Goal: Book appointment/travel/reservation

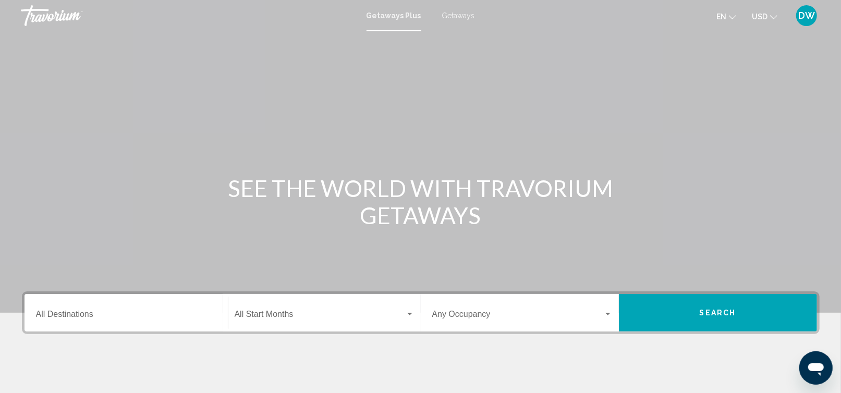
click at [161, 308] on div "Destination All Destinations" at bounding box center [126, 313] width 181 height 33
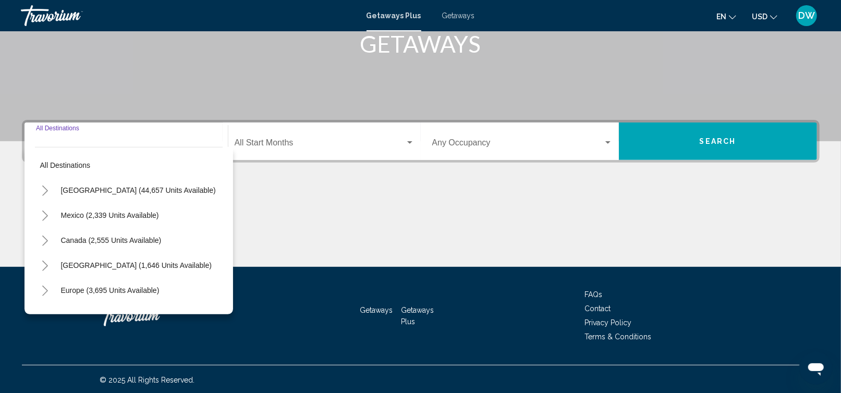
scroll to position [173, 0]
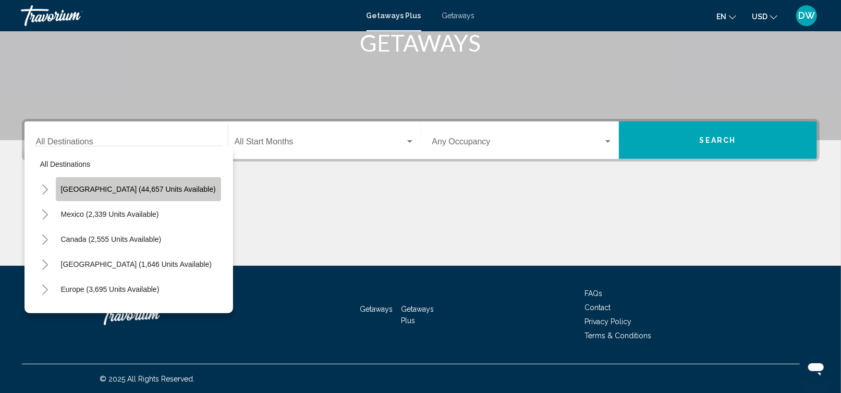
click at [139, 196] on button "[GEOGRAPHIC_DATA] (44,657 units available)" at bounding box center [138, 189] width 165 height 24
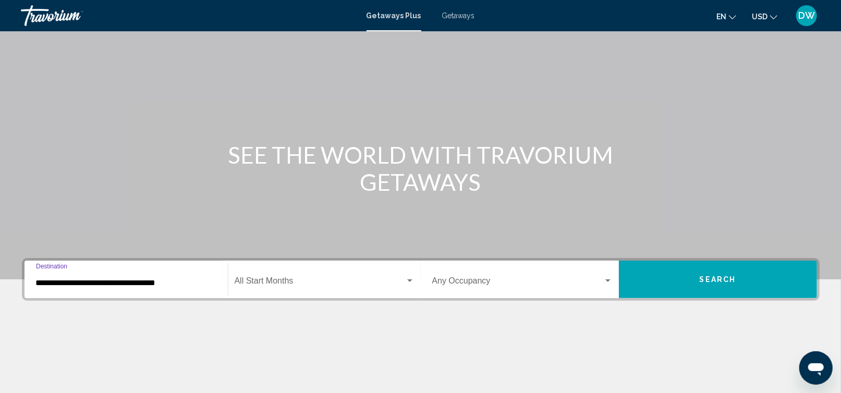
scroll to position [103, 0]
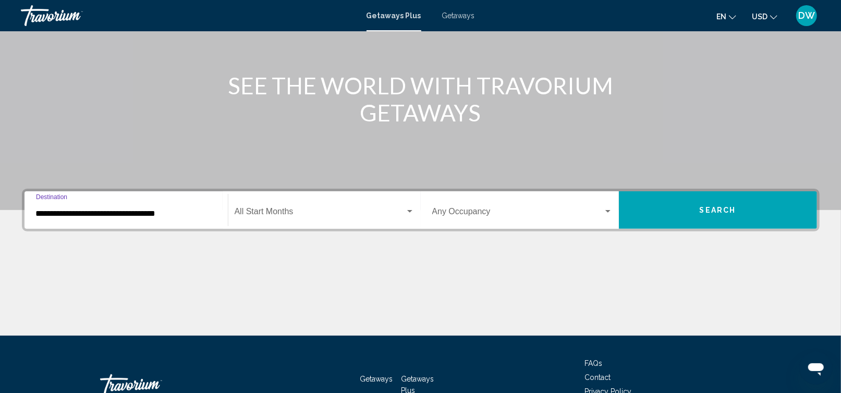
click at [37, 213] on input "**********" at bounding box center [126, 213] width 181 height 9
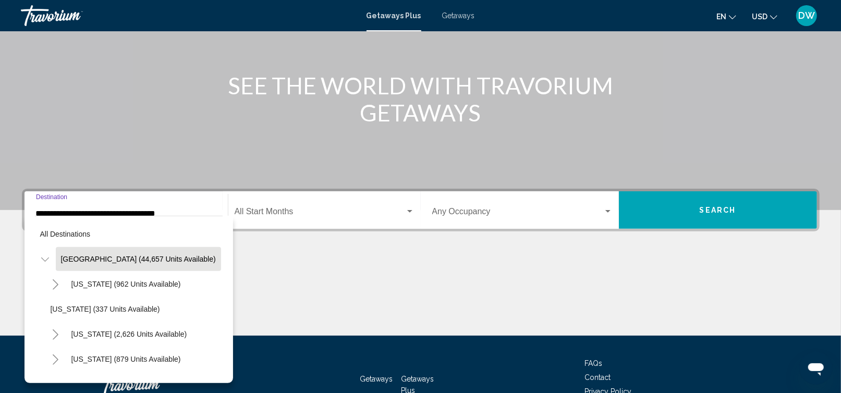
scroll to position [167, 0]
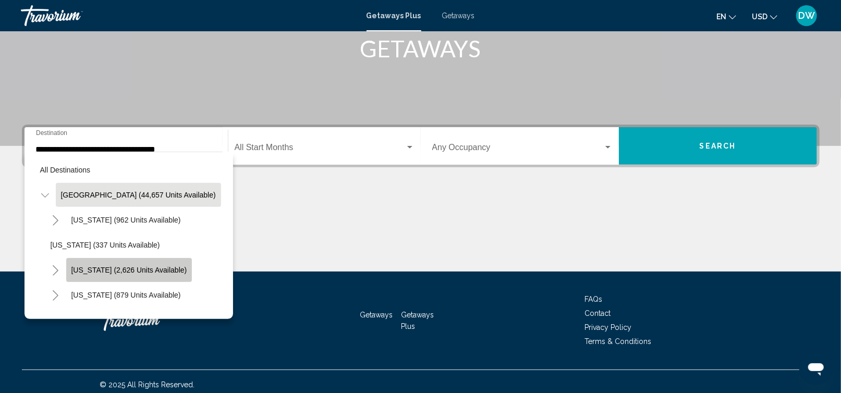
click at [148, 265] on button "[US_STATE] (2,626 units available)" at bounding box center [129, 270] width 126 height 24
type input "**********"
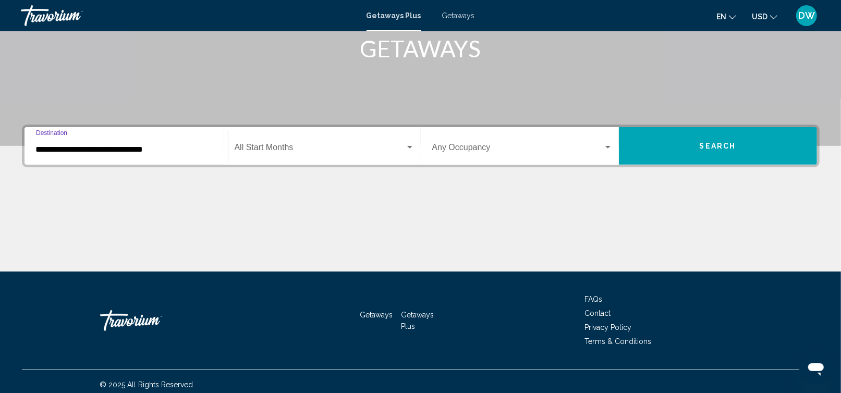
scroll to position [173, 0]
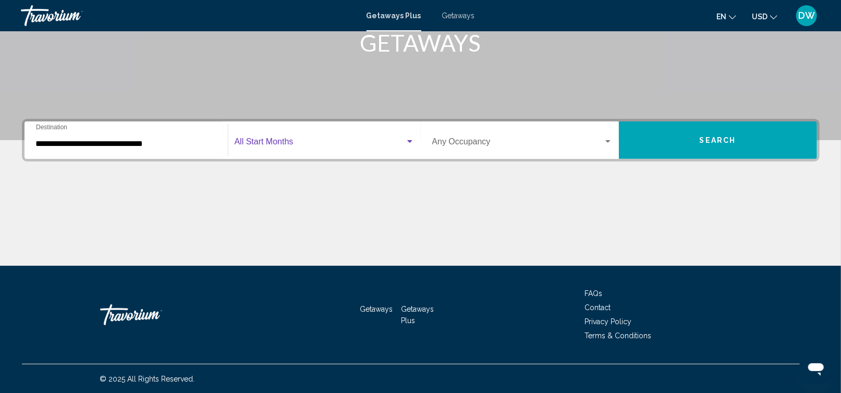
click at [250, 143] on span "Search widget" at bounding box center [320, 143] width 171 height 9
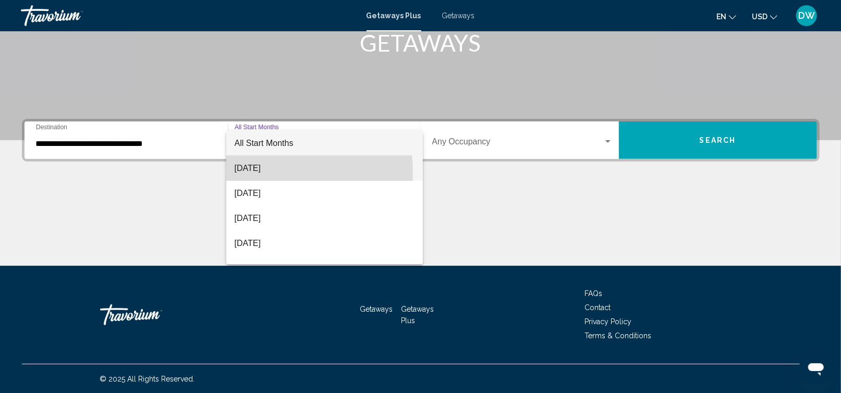
click at [247, 172] on span "[DATE]" at bounding box center [325, 168] width 180 height 25
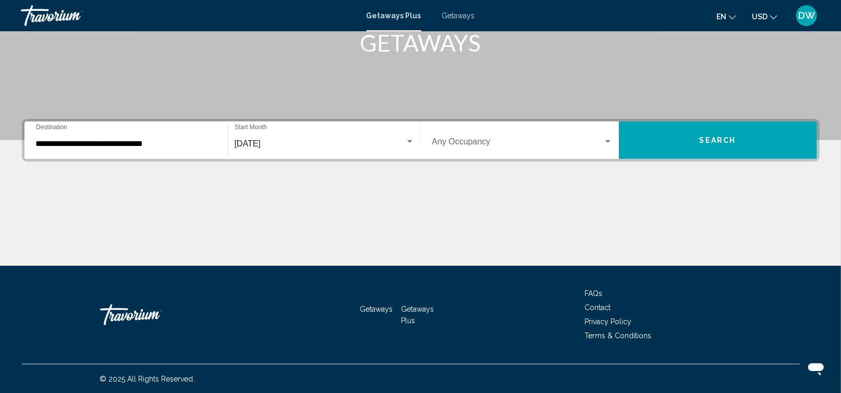
click at [501, 150] on div "Occupancy Any Occupancy" at bounding box center [522, 140] width 181 height 33
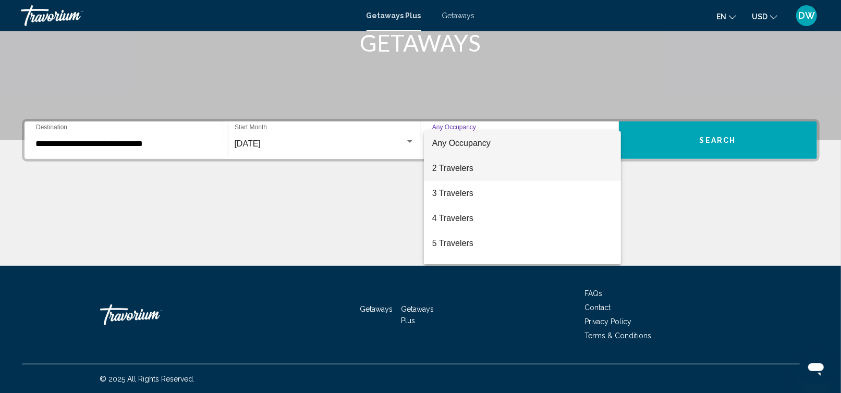
click at [480, 161] on span "2 Travelers" at bounding box center [522, 168] width 181 height 25
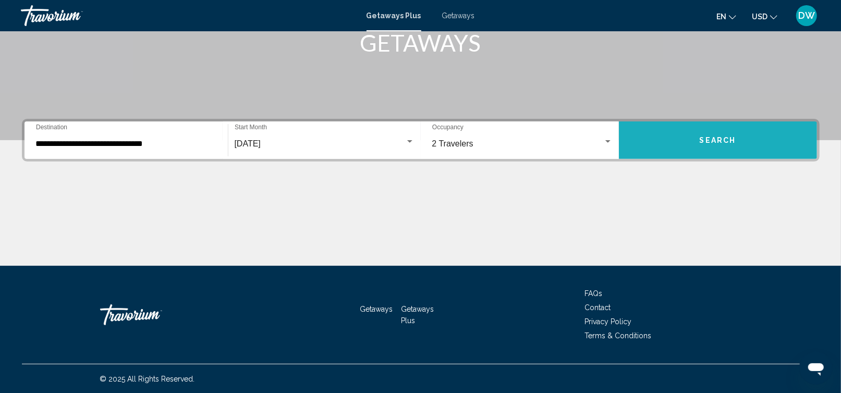
click at [724, 140] on span "Search" at bounding box center [718, 141] width 37 height 8
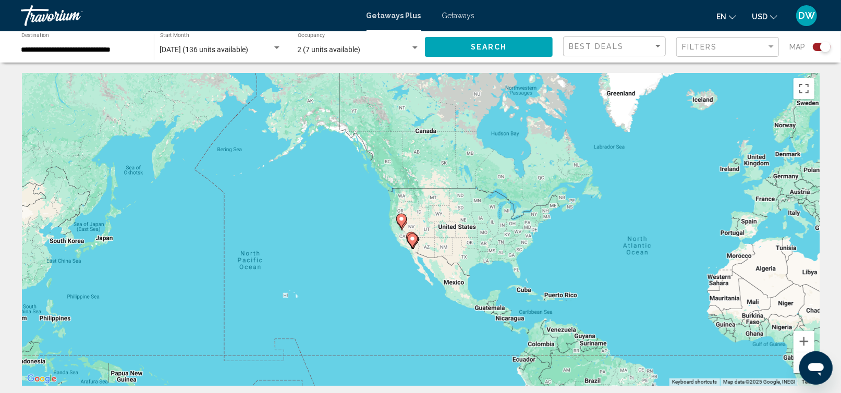
drag, startPoint x: 422, startPoint y: 206, endPoint x: 692, endPoint y: 246, distance: 272.7
click at [692, 246] on div "To activate drag with keyboard, press Alt + Enter. Once in keyboard drag state,…" at bounding box center [421, 229] width 798 height 313
click at [806, 342] on button "Zoom in" at bounding box center [804, 341] width 21 height 21
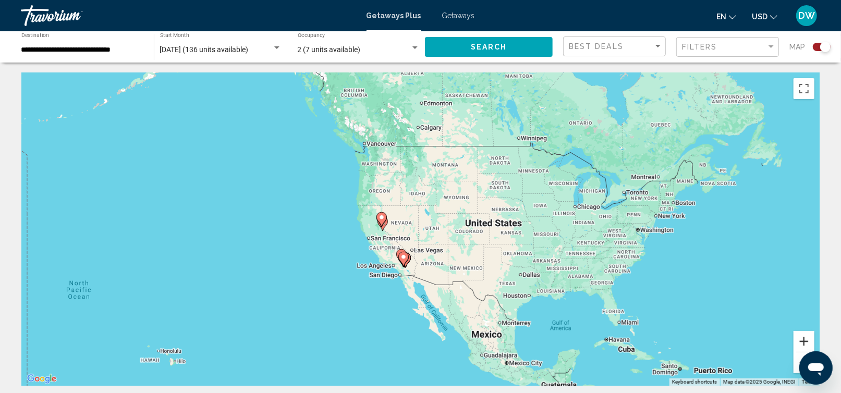
click at [806, 342] on button "Zoom in" at bounding box center [804, 341] width 21 height 21
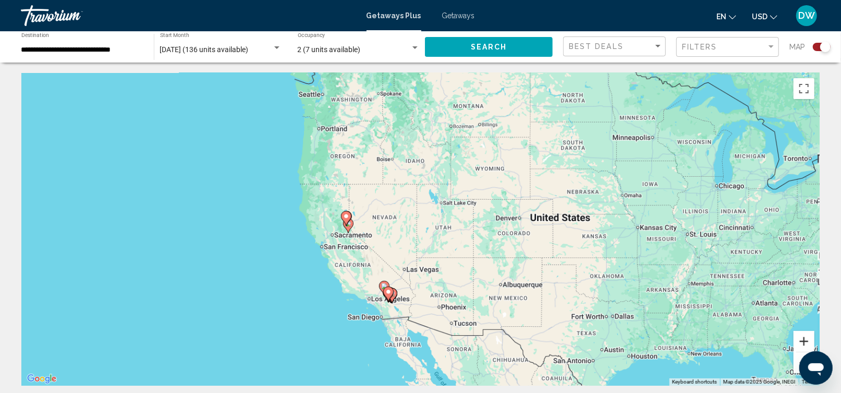
click at [806, 342] on button "Zoom in" at bounding box center [804, 341] width 21 height 21
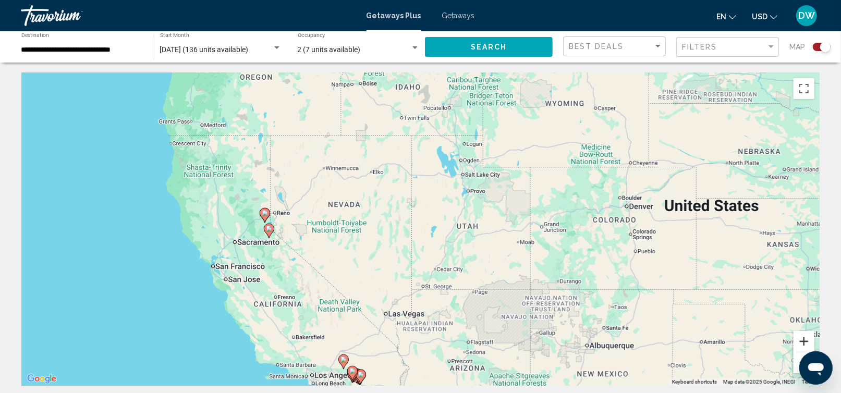
click at [806, 342] on button "Zoom in" at bounding box center [804, 341] width 21 height 21
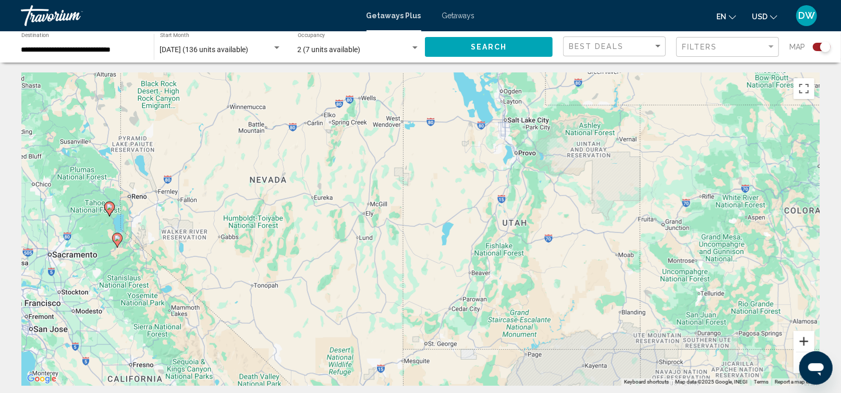
click at [806, 342] on button "Zoom in" at bounding box center [804, 341] width 21 height 21
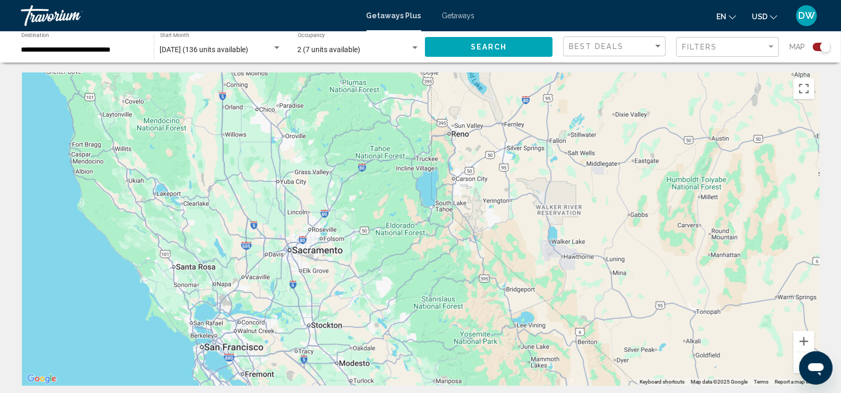
drag, startPoint x: 207, startPoint y: 282, endPoint x: 887, endPoint y: 246, distance: 681.7
click at [841, 246] on html "**********" at bounding box center [420, 196] width 841 height 393
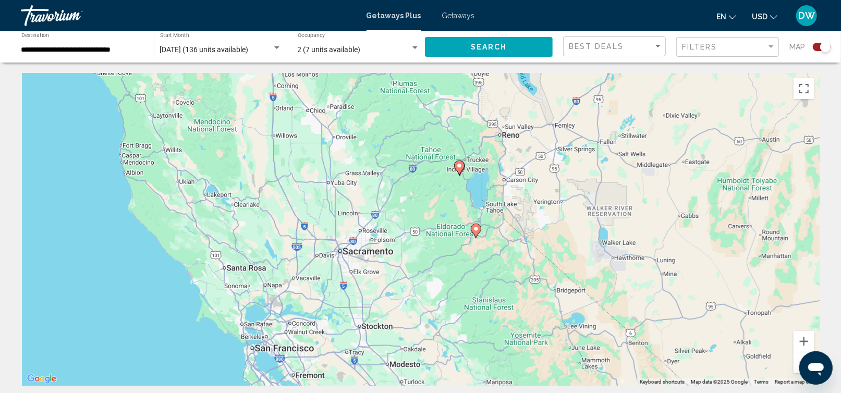
drag, startPoint x: 531, startPoint y: 302, endPoint x: 483, endPoint y: 303, distance: 47.5
click at [503, 303] on div "To activate drag with keyboard, press Alt + Enter. Once in keyboard drag state,…" at bounding box center [421, 229] width 798 height 313
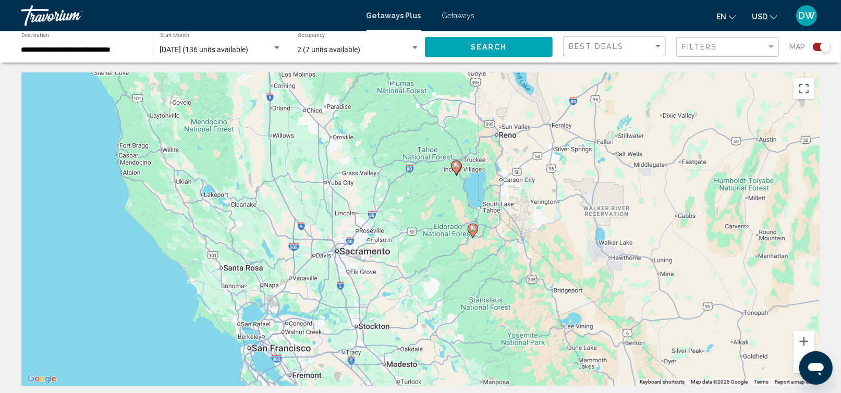
click at [472, 232] on icon "Main content" at bounding box center [472, 231] width 9 height 14
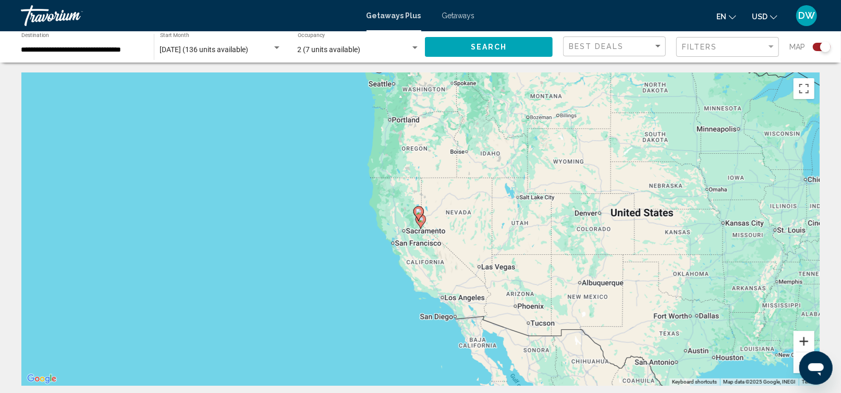
click at [800, 343] on button "Zoom in" at bounding box center [804, 341] width 21 height 21
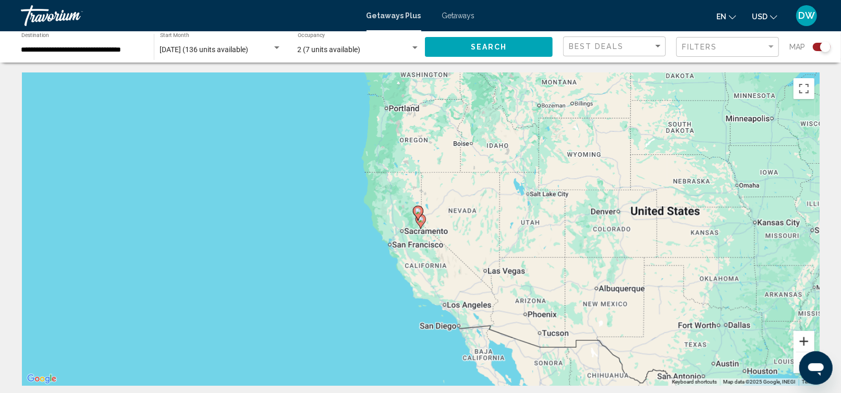
click at [800, 343] on button "Zoom in" at bounding box center [804, 341] width 21 height 21
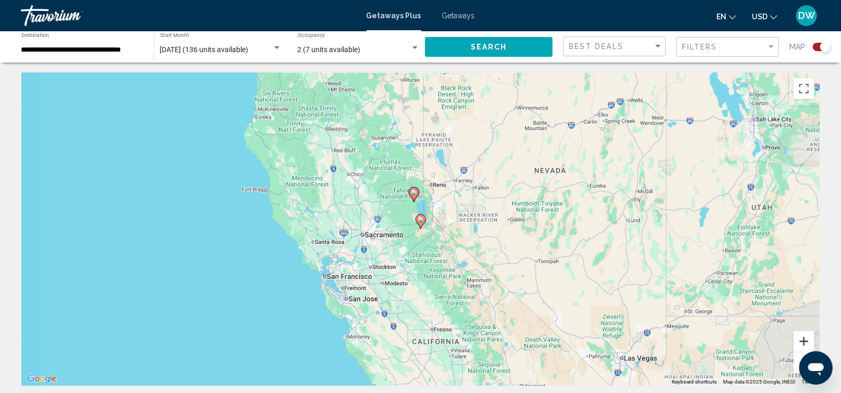
click at [800, 343] on button "Zoom in" at bounding box center [804, 341] width 21 height 21
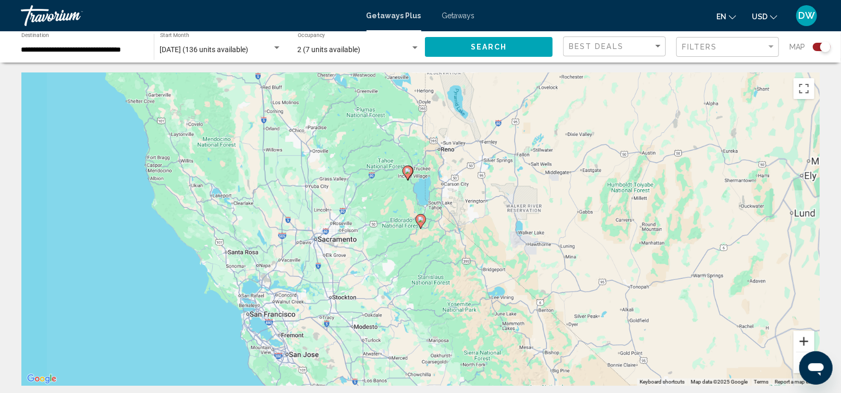
click at [800, 343] on button "Zoom in" at bounding box center [804, 341] width 21 height 21
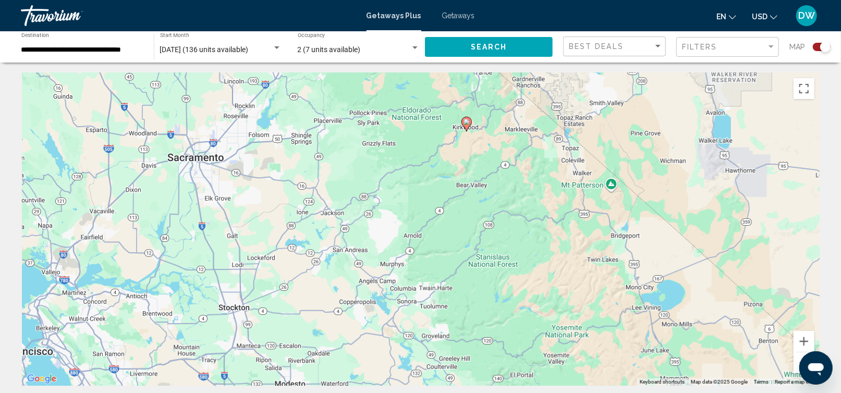
drag, startPoint x: 504, startPoint y: 342, endPoint x: 550, endPoint y: 245, distance: 106.9
click at [550, 245] on div "To activate drag with keyboard, press Alt + Enter. Once in keyboard drag state,…" at bounding box center [421, 229] width 798 height 313
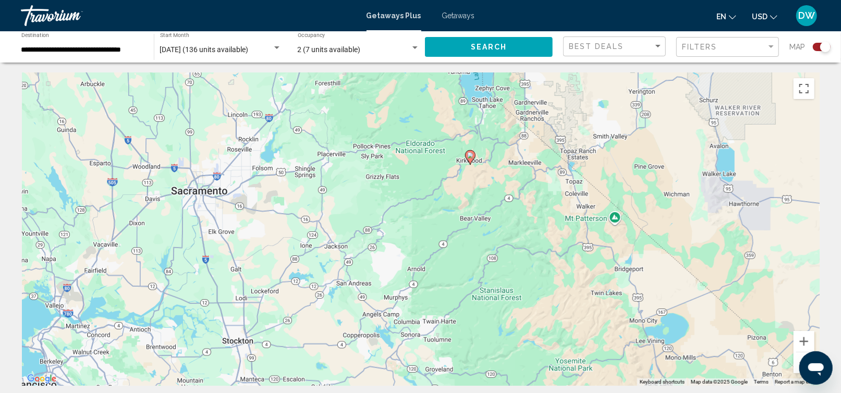
drag, startPoint x: 519, startPoint y: 196, endPoint x: 522, endPoint y: 233, distance: 37.2
click at [522, 233] on div "To activate drag with keyboard, press Alt + Enter. Once in keyboard drag state,…" at bounding box center [421, 229] width 798 height 313
click at [470, 156] on image "Main content" at bounding box center [470, 155] width 6 height 6
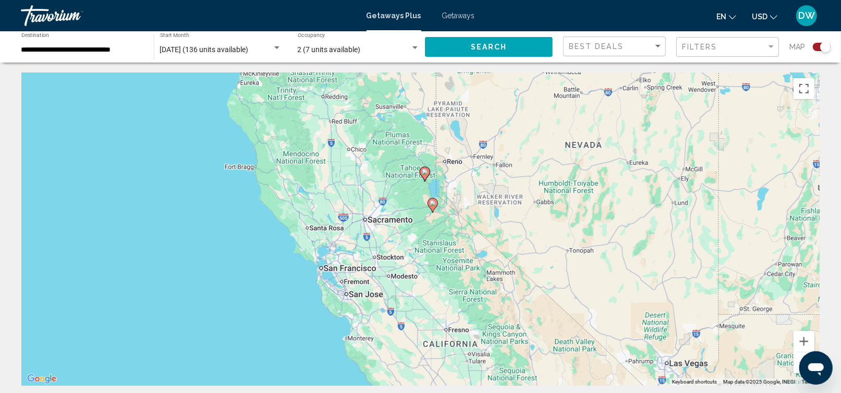
click at [435, 208] on icon "Main content" at bounding box center [433, 205] width 10 height 15
type input "**********"
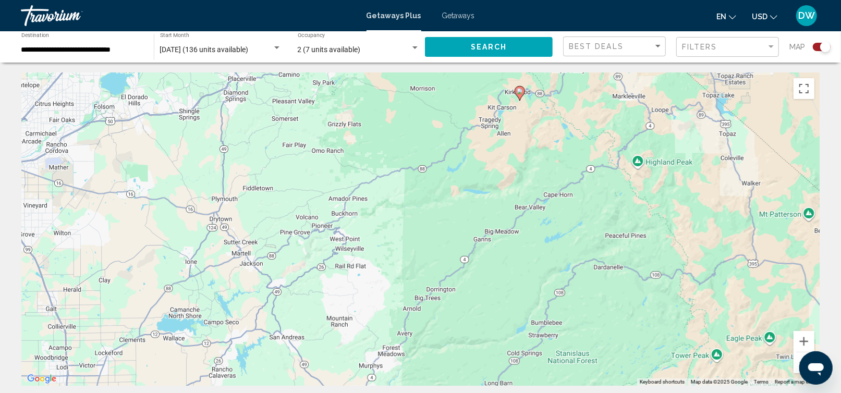
click at [520, 94] on icon "Main content" at bounding box center [519, 94] width 9 height 14
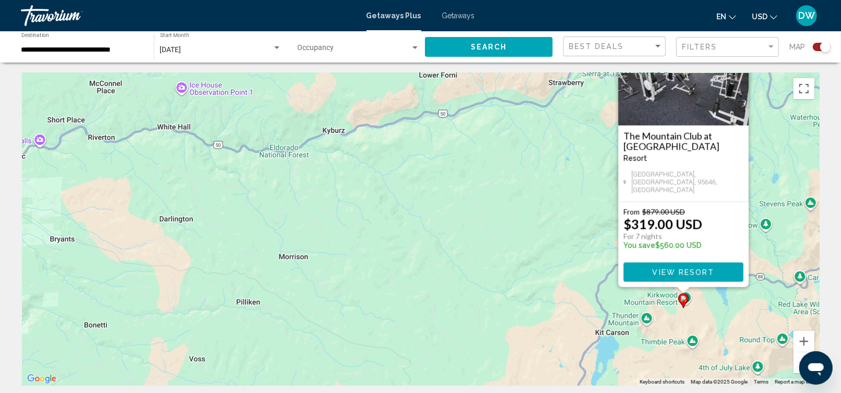
drag, startPoint x: 572, startPoint y: 260, endPoint x: 532, endPoint y: 198, distance: 73.7
click at [532, 198] on div "To activate drag with keyboard, press Alt + Enter. Once in keyboard drag state,…" at bounding box center [421, 229] width 798 height 313
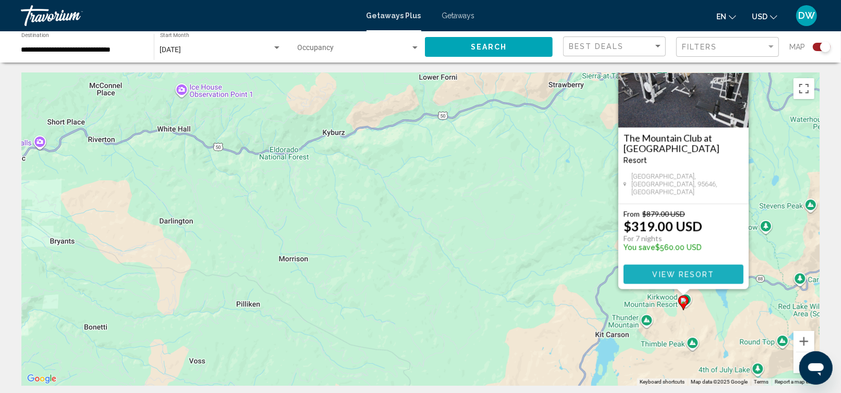
click at [687, 276] on span "View Resort" at bounding box center [684, 275] width 62 height 8
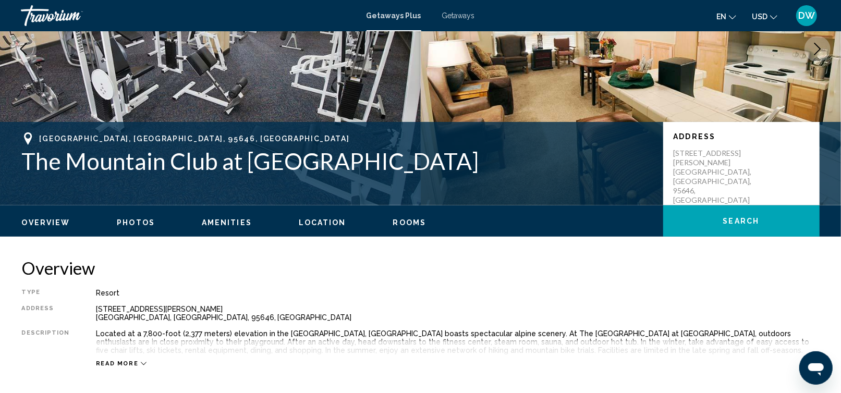
scroll to position [209, 0]
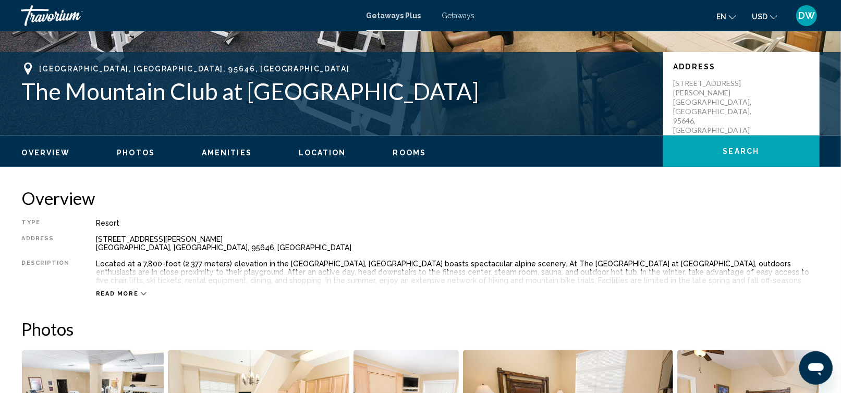
click at [139, 290] on div "Read more" at bounding box center [458, 283] width 724 height 29
click at [141, 295] on icon "Main content" at bounding box center [144, 294] width 6 height 6
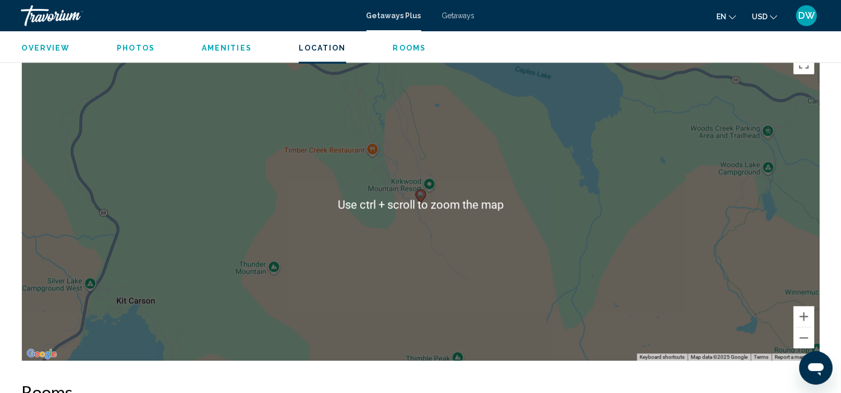
scroll to position [1321, 0]
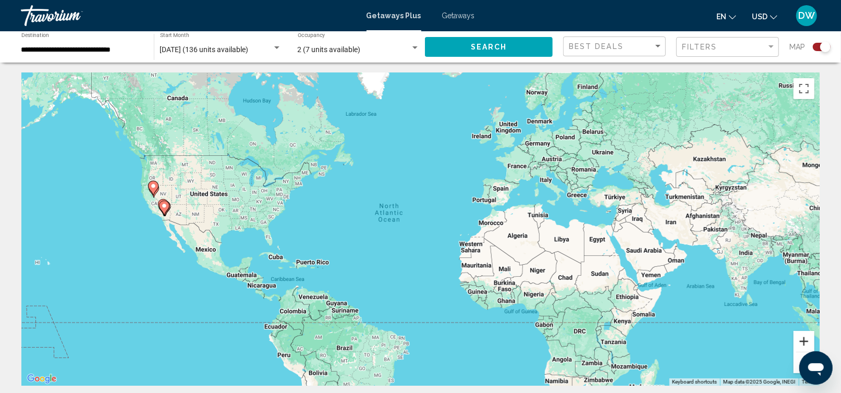
click at [798, 343] on button "Zoom in" at bounding box center [804, 341] width 21 height 21
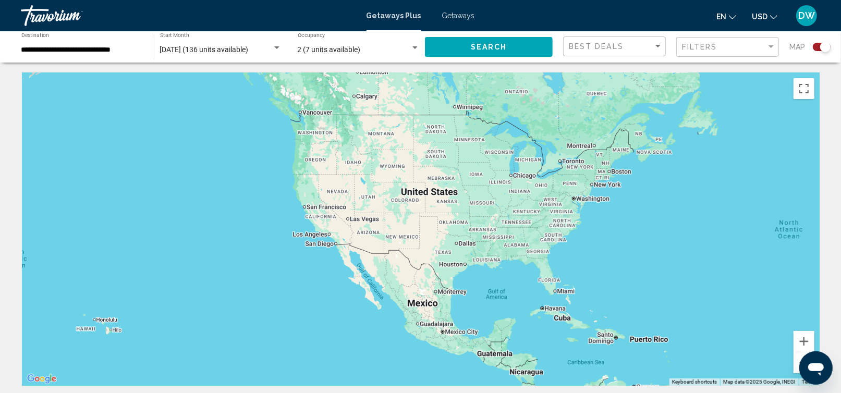
drag, startPoint x: 357, startPoint y: 189, endPoint x: 759, endPoint y: 223, distance: 403.2
click at [759, 223] on div "Main content" at bounding box center [421, 229] width 798 height 313
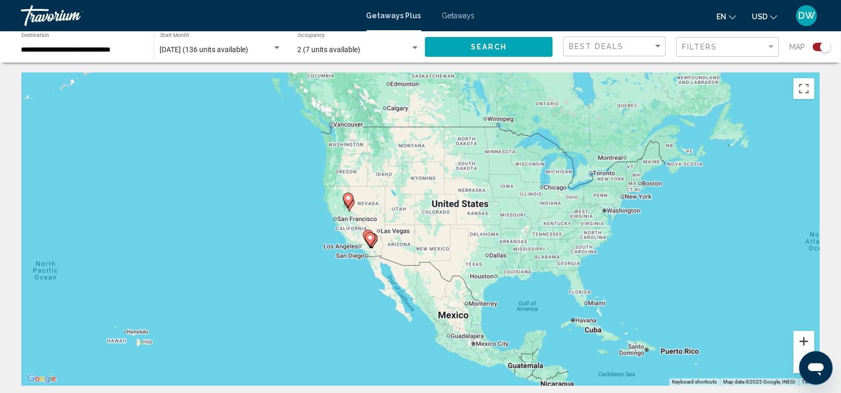
click at [809, 341] on button "Zoom in" at bounding box center [804, 341] width 21 height 21
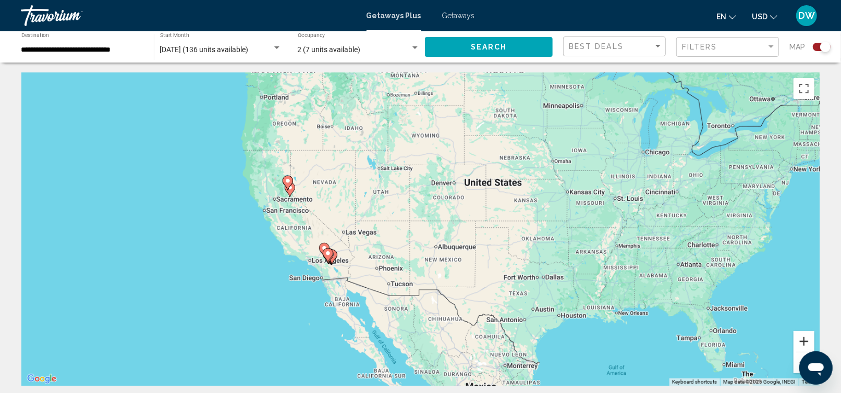
click at [809, 341] on button "Zoom in" at bounding box center [804, 341] width 21 height 21
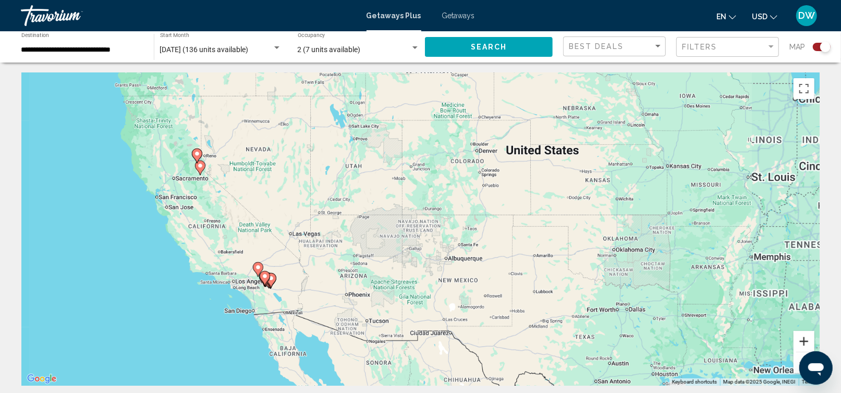
click at [809, 341] on button "Zoom in" at bounding box center [804, 341] width 21 height 21
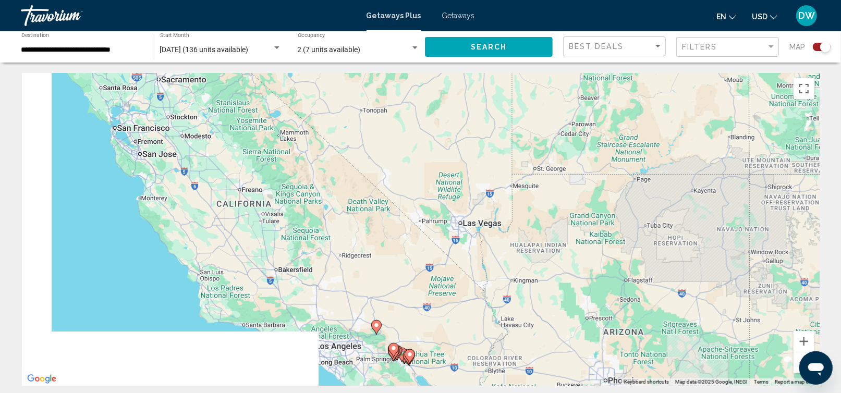
drag, startPoint x: 193, startPoint y: 244, endPoint x: 692, endPoint y: 273, distance: 500.6
click at [691, 273] on div "To activate drag with keyboard, press Alt + Enter. Once in keyboard drag state,…" at bounding box center [421, 229] width 798 height 313
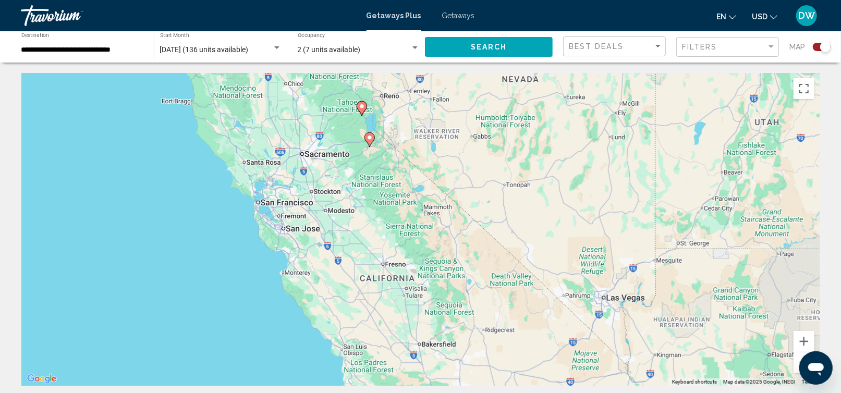
drag, startPoint x: 557, startPoint y: 206, endPoint x: 570, endPoint y: 266, distance: 62.0
click at [570, 266] on div "To activate drag with keyboard, press Alt + Enter. Once in keyboard drag state,…" at bounding box center [421, 229] width 798 height 313
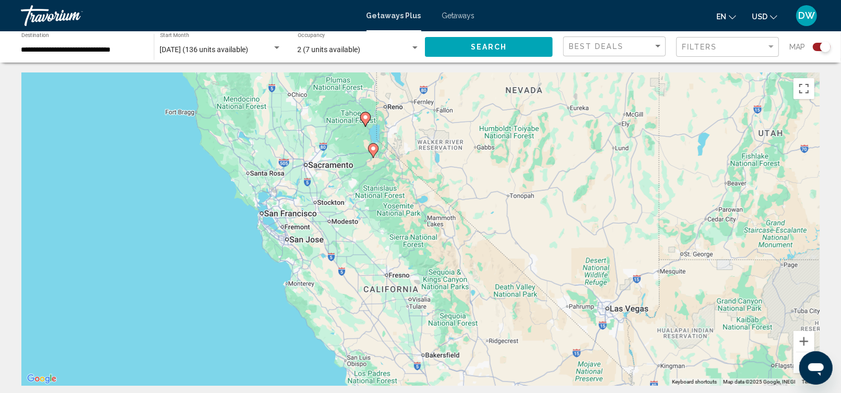
click at [363, 118] on image "Main content" at bounding box center [366, 117] width 6 height 6
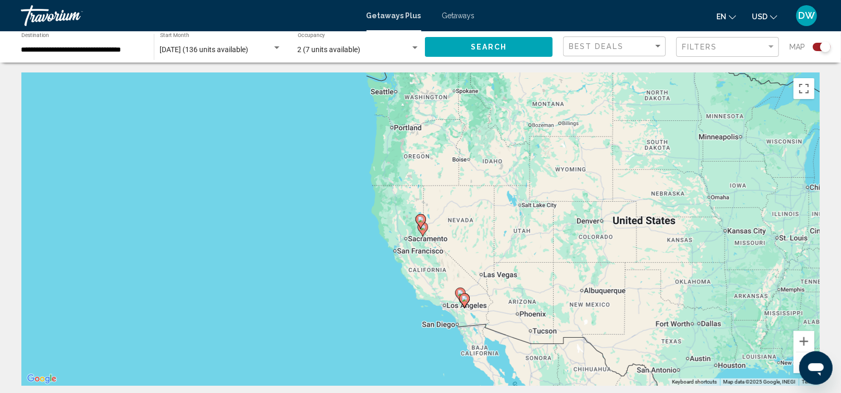
click at [419, 219] on image "Main content" at bounding box center [421, 220] width 6 height 6
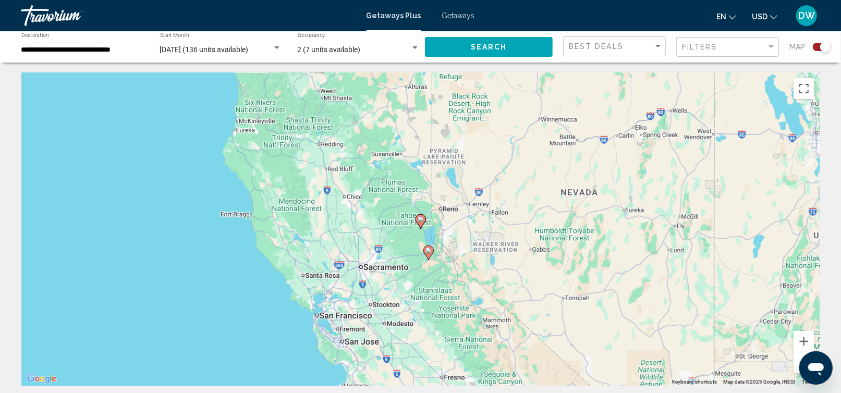
click at [419, 219] on image "Main content" at bounding box center [421, 220] width 6 height 6
type input "**********"
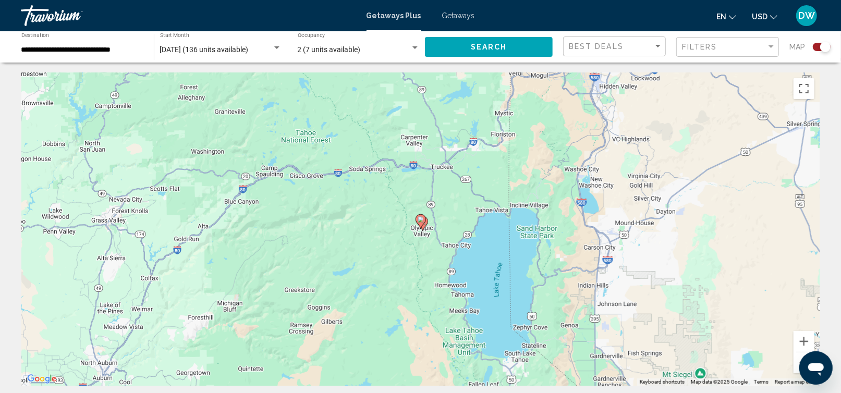
click at [419, 219] on image "Main content" at bounding box center [421, 220] width 6 height 6
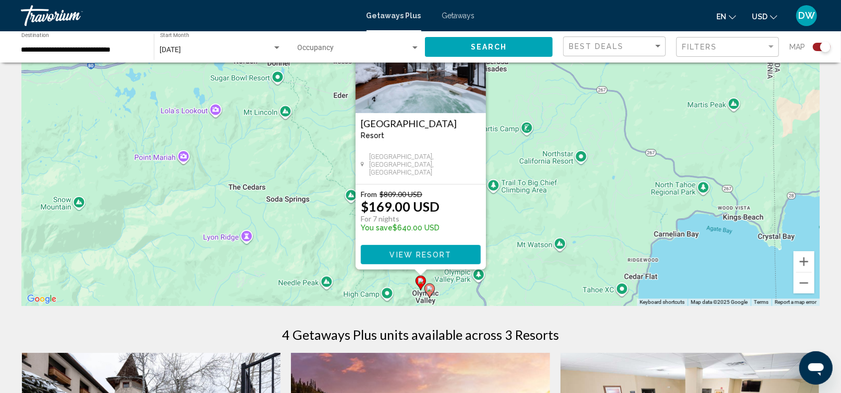
scroll to position [139, 0]
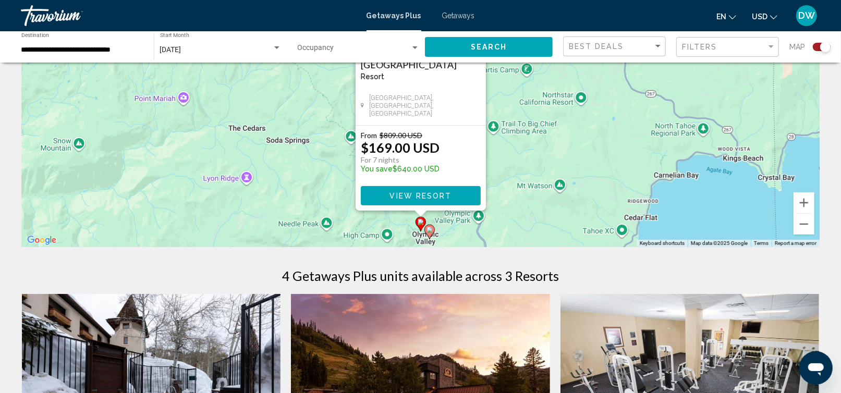
click at [432, 228] on icon "Main content" at bounding box center [429, 232] width 9 height 14
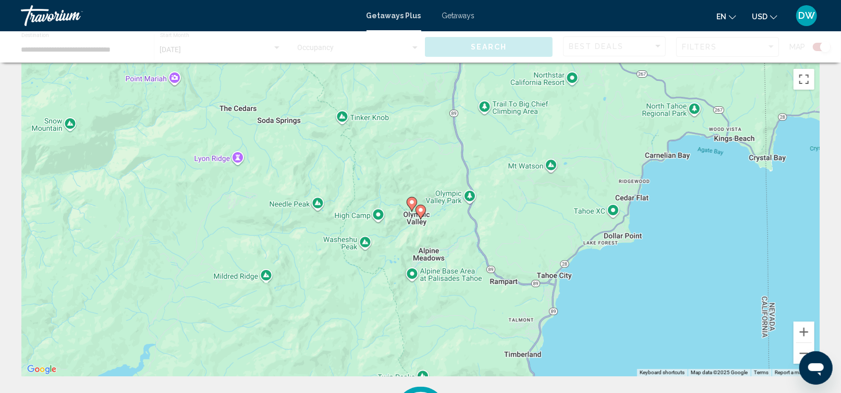
scroll to position [0, 0]
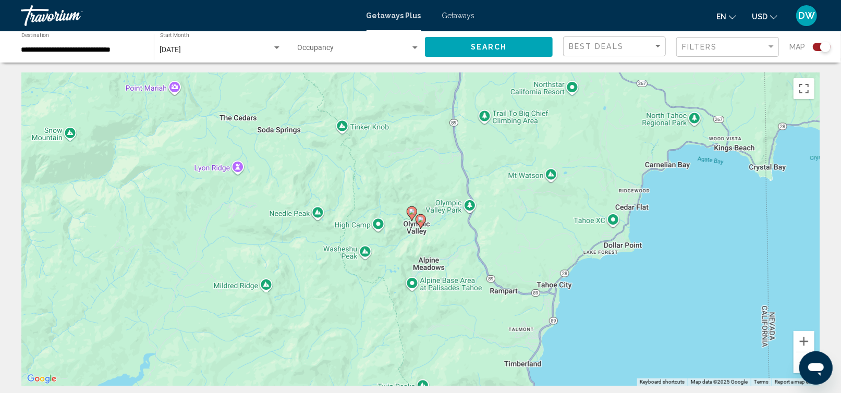
click at [420, 223] on icon "Main content" at bounding box center [420, 222] width 9 height 14
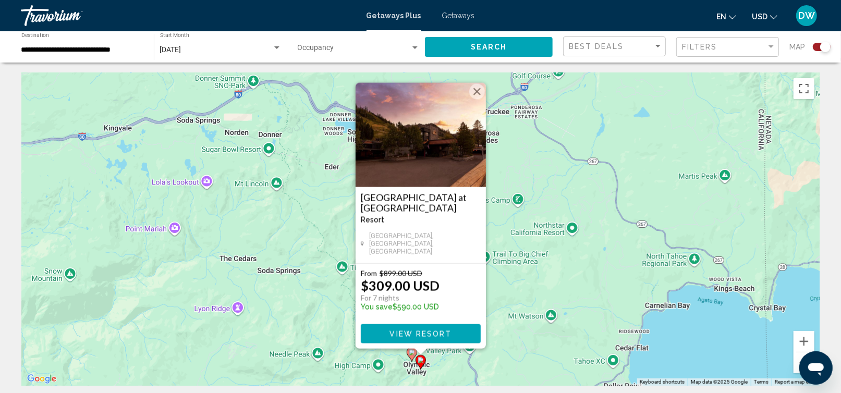
click at [475, 98] on button "Close" at bounding box center [478, 92] width 16 height 16
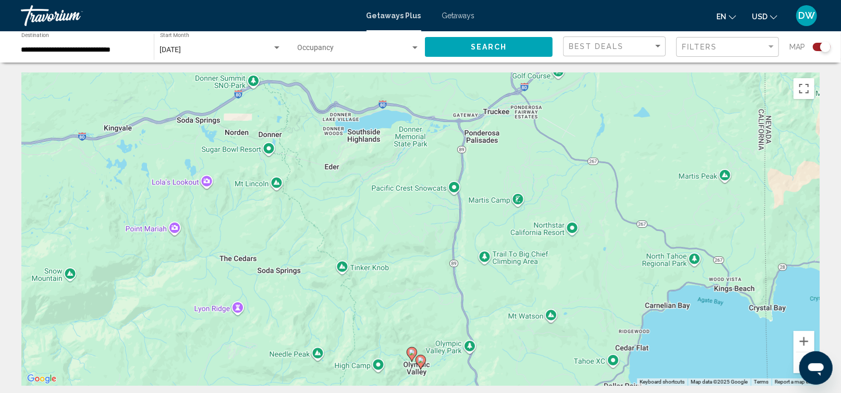
click at [411, 351] on image "Main content" at bounding box center [412, 353] width 6 height 6
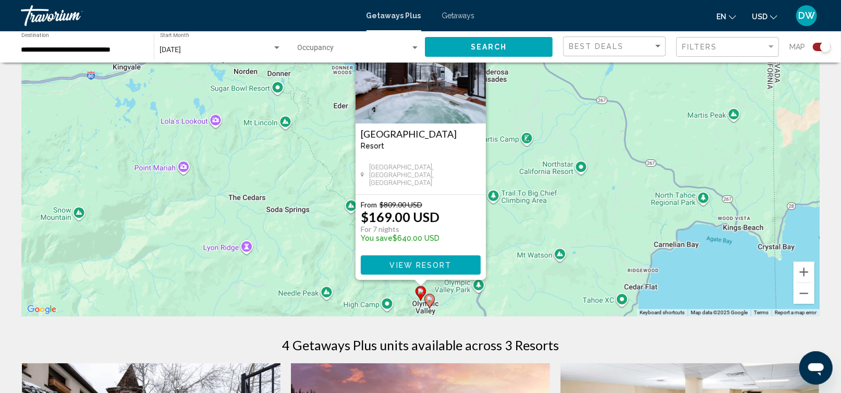
scroll to position [139, 0]
